Goal: Task Accomplishment & Management: Manage account settings

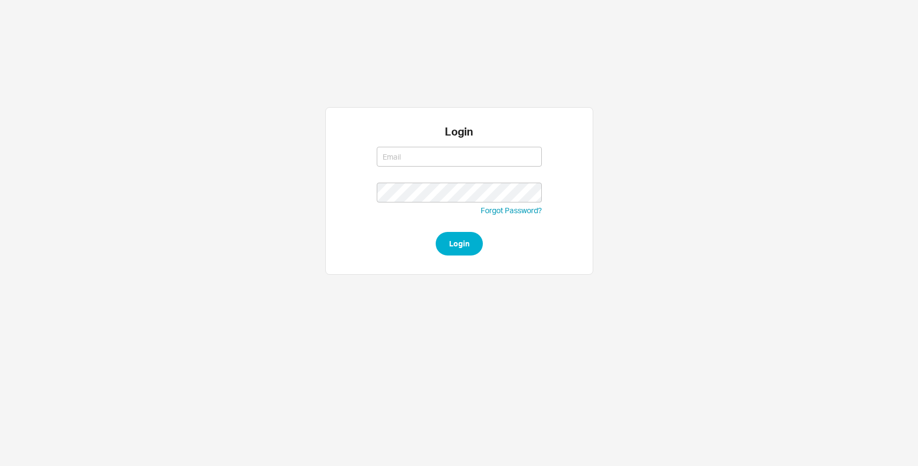
type input "ckaufman@qualitybath.com"
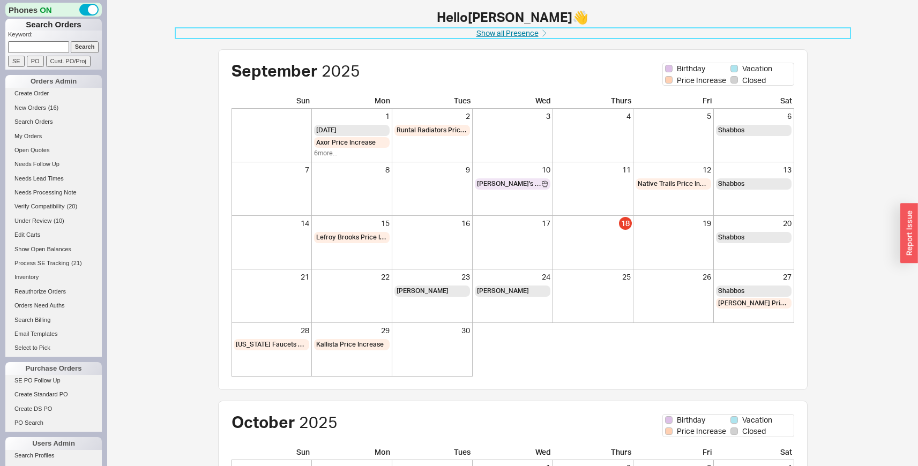
click at [498, 29] on link "Show all Presence" at bounding box center [512, 33] width 675 height 11
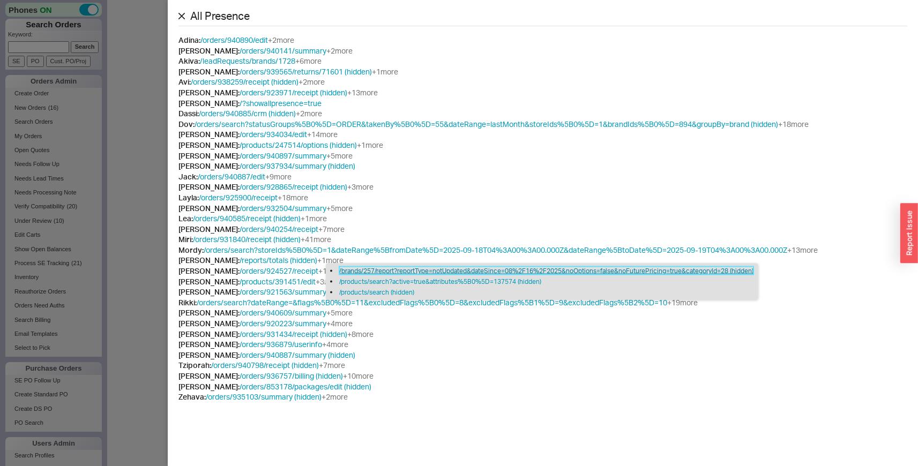
click at [354, 270] on link "/brands/257/report?reportType=notUpdated&dateSince=08%2F16%2F2025&noOptions=fal…" at bounding box center [546, 271] width 414 height 8
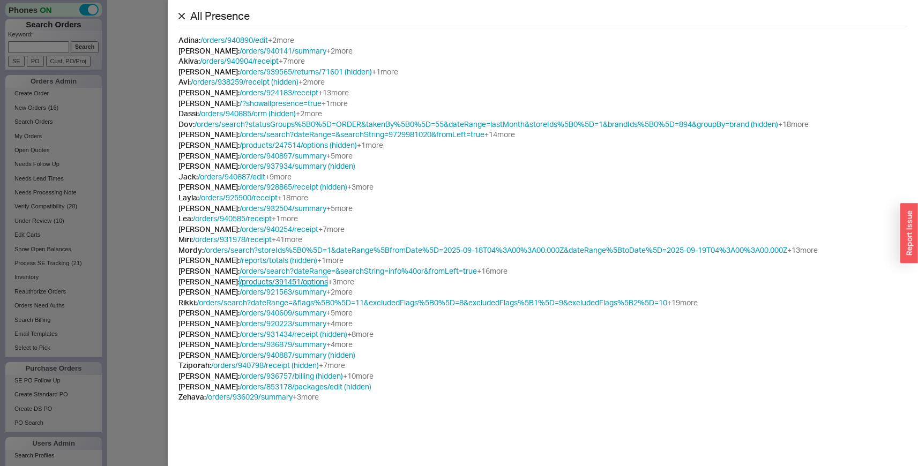
click at [293, 283] on link "/products/391451/options" at bounding box center [284, 281] width 88 height 9
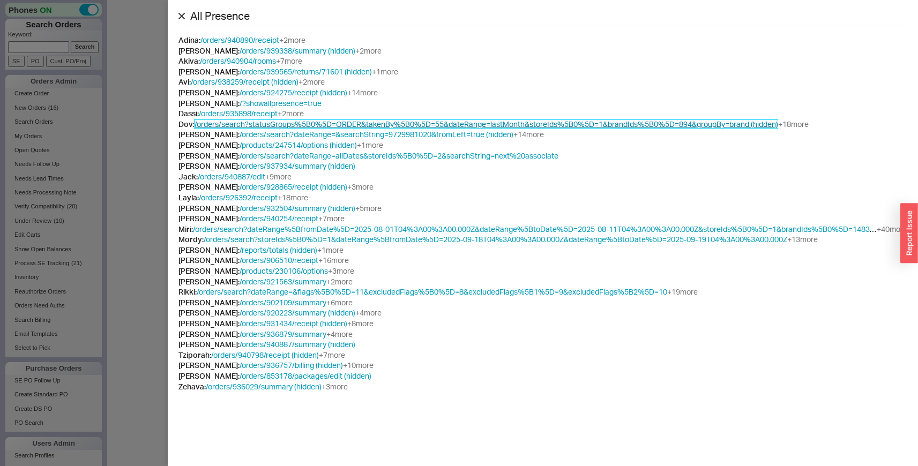
click at [757, 123] on link "/orders/search?statusGroups%5B0%5D=ORDER&takenBy%5B0%5D=55&dateRange=lastMonth&…" at bounding box center [487, 124] width 584 height 9
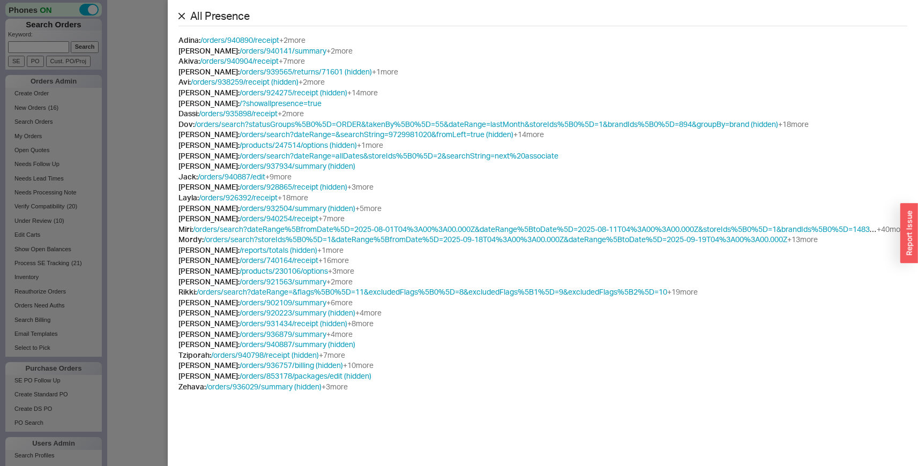
click at [528, 89] on div "Chaya : /orders/924275/receipt (hidden) + 14 more" at bounding box center [542, 92] width 729 height 11
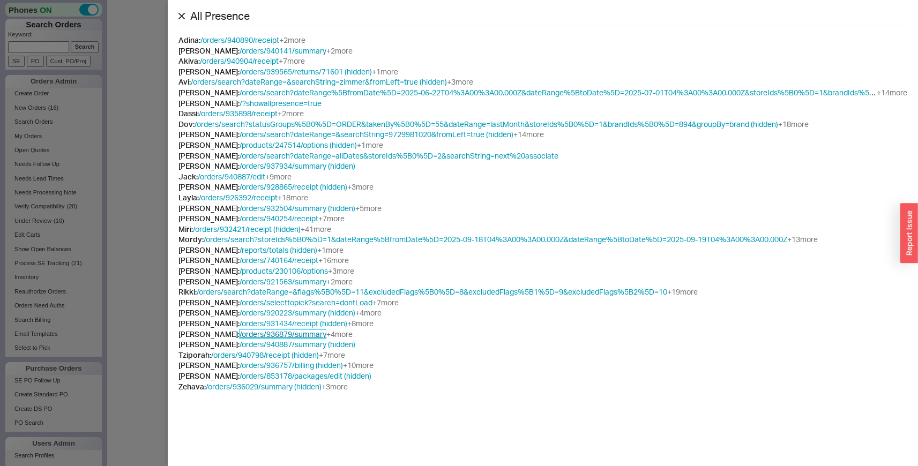
click at [326, 333] on link "/orders/936879/summary" at bounding box center [283, 334] width 87 height 9
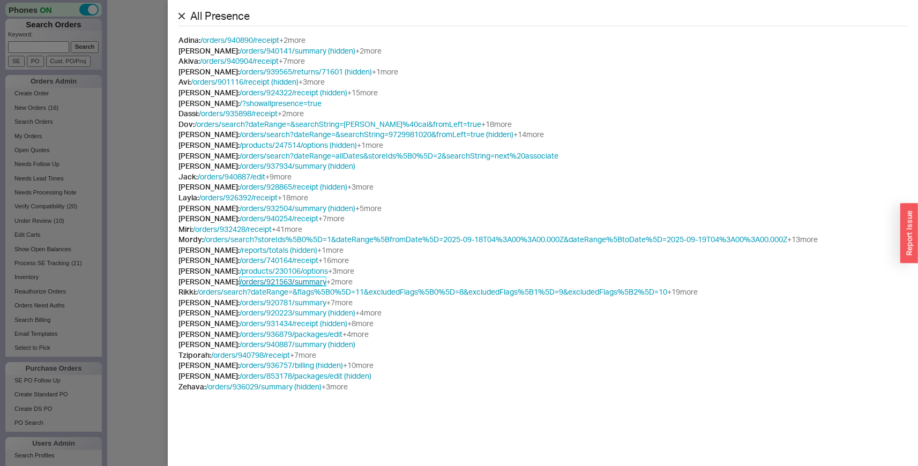
click at [310, 281] on link "/orders/921563/summary" at bounding box center [283, 281] width 87 height 9
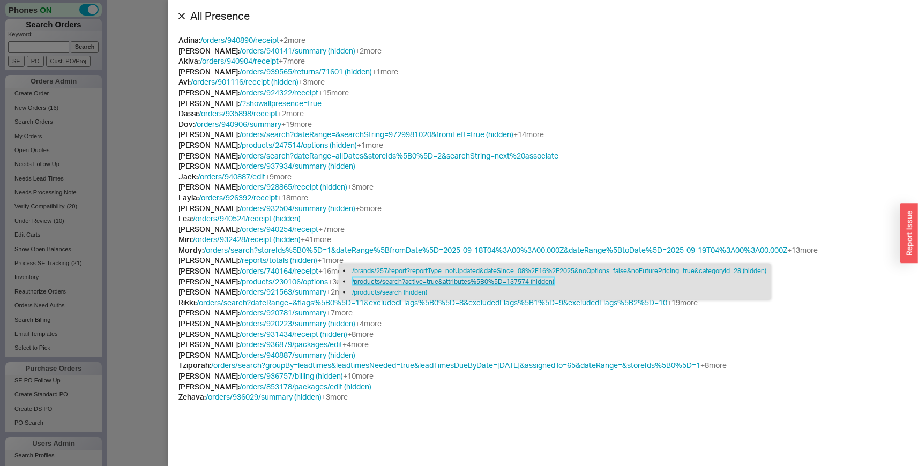
click at [364, 281] on link "/products/search?active=true&attributes%5B0%5D=137574 (hidden)" at bounding box center [453, 282] width 202 height 8
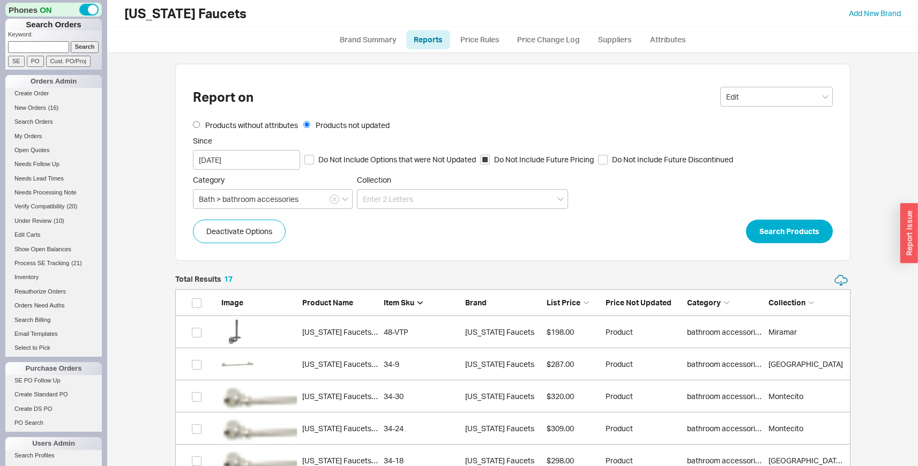
scroll to position [6, 0]
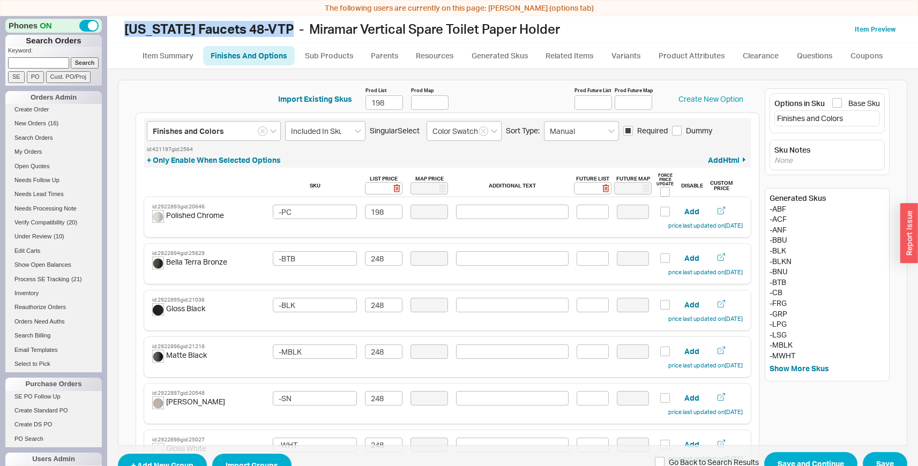
drag, startPoint x: 282, startPoint y: 26, endPoint x: 116, endPoint y: 21, distance: 166.7
click at [116, 21] on div "California Faucets 48-VTP - Miramar Vertical Spare Toilet Paper Holder Item Pre…" at bounding box center [512, 29] width 811 height 27
copy b "California Faucets 48-VTP"
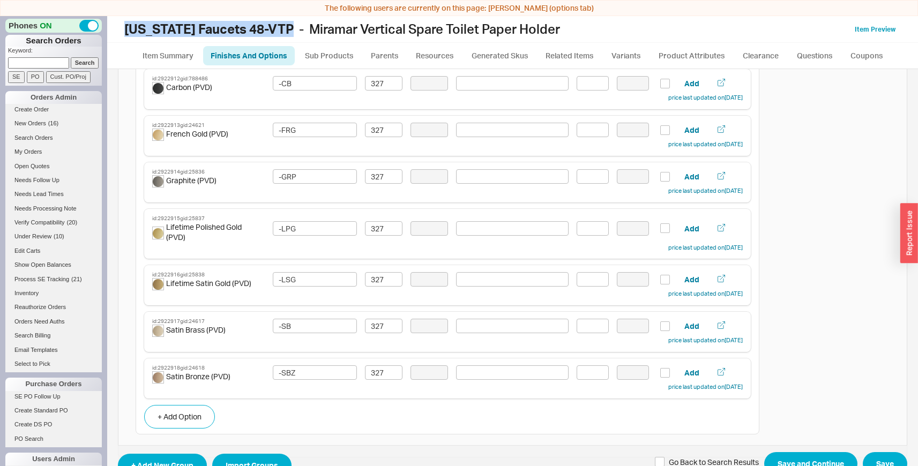
scroll to position [1090, 0]
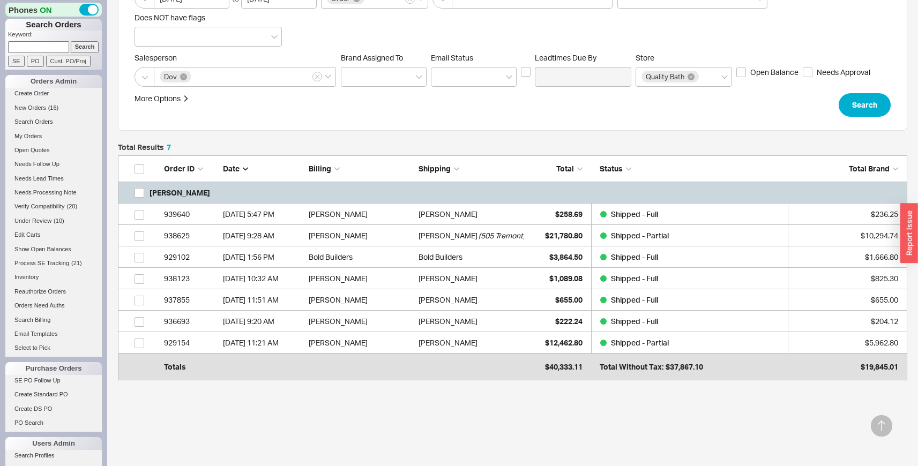
scroll to position [167, 0]
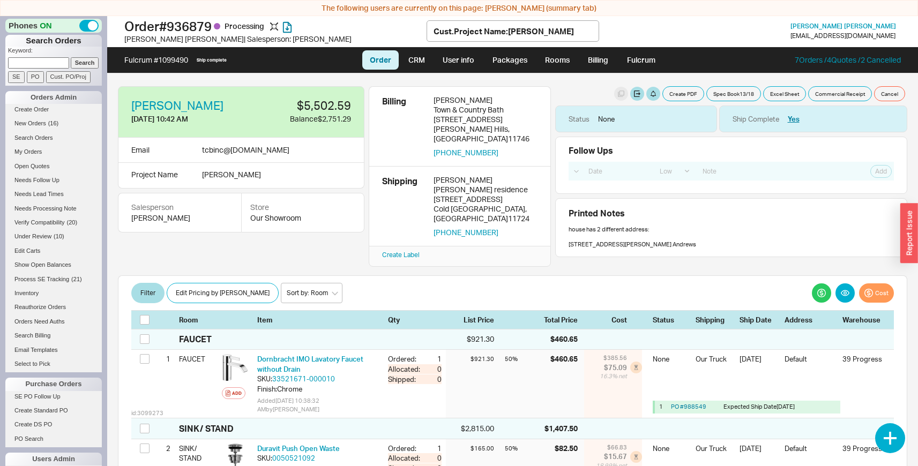
select select "LOW"
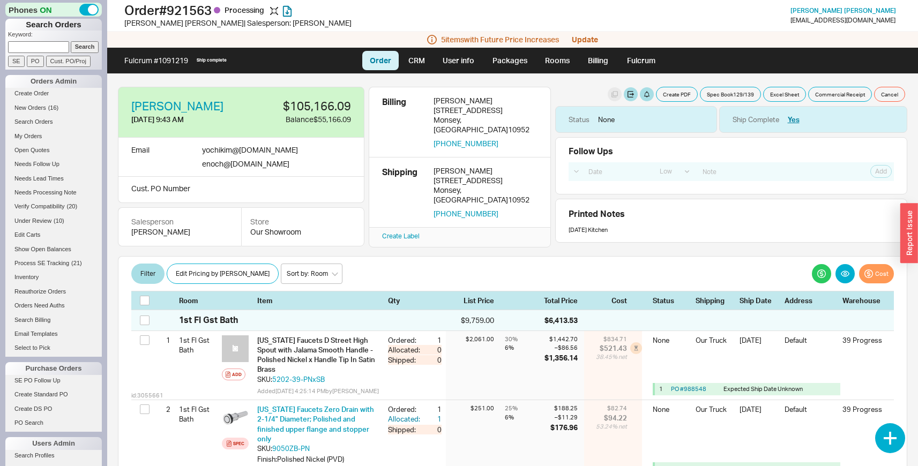
select select "LOW"
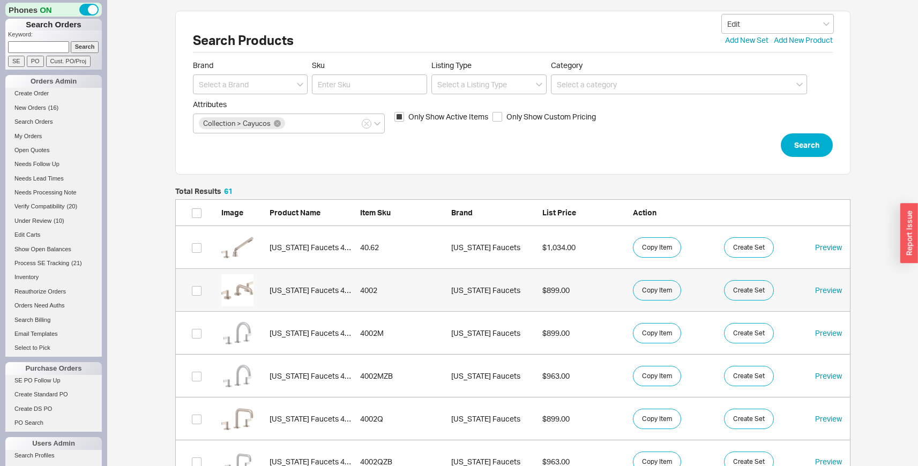
scroll to position [2646, 667]
